Goal: Information Seeking & Learning: Learn about a topic

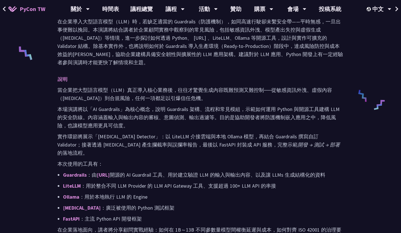
scroll to position [266, 0]
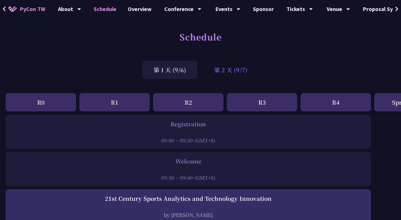
click at [220, 66] on div "第 2 天 (9/7)" at bounding box center [231, 70] width 56 height 18
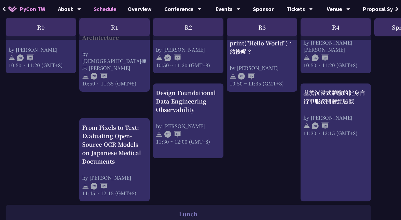
scroll to position [265, 0]
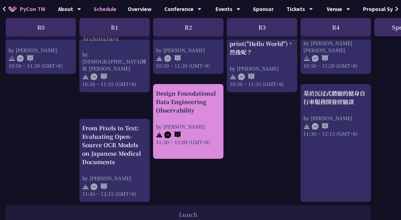
click at [203, 135] on div at bounding box center [188, 134] width 65 height 8
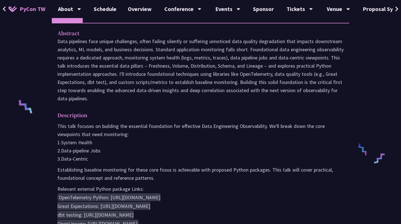
scroll to position [173, 0]
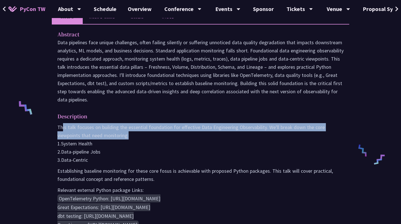
drag, startPoint x: 62, startPoint y: 127, endPoint x: 132, endPoint y: 136, distance: 71.2
click at [132, 136] on p "This talk focuses on building the essential foundation for effective Data Engin…" at bounding box center [200, 143] width 286 height 41
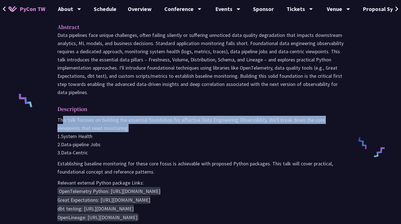
scroll to position [187, 0]
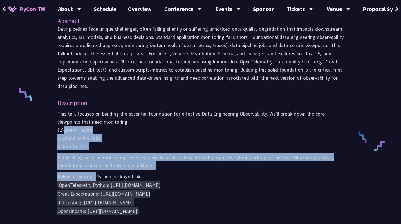
drag, startPoint x: 61, startPoint y: 131, endPoint x: 95, endPoint y: 176, distance: 56.8
click at [95, 176] on div "This talk focuses on building the essential foundation for effective Data Engin…" at bounding box center [200, 163] width 286 height 106
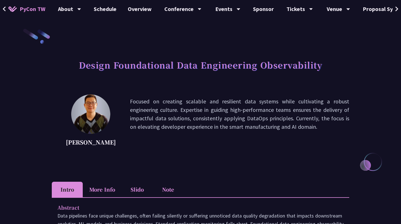
scroll to position [0, 0]
click at [103, 193] on li "More Info" at bounding box center [102, 189] width 39 height 15
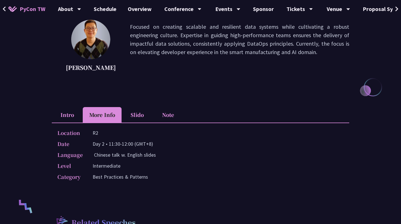
scroll to position [75, 0]
click at [138, 118] on li "Slido" at bounding box center [137, 113] width 31 height 15
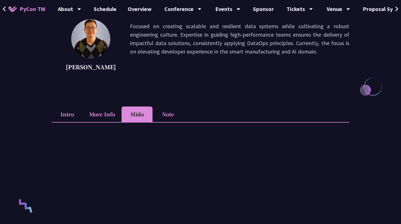
click at [170, 111] on li "Note" at bounding box center [168, 113] width 31 height 15
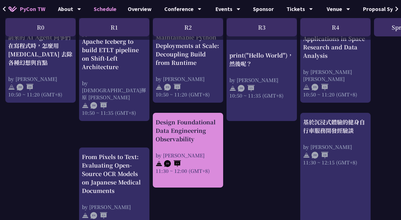
scroll to position [237, 0]
